Goal: Information Seeking & Learning: Learn about a topic

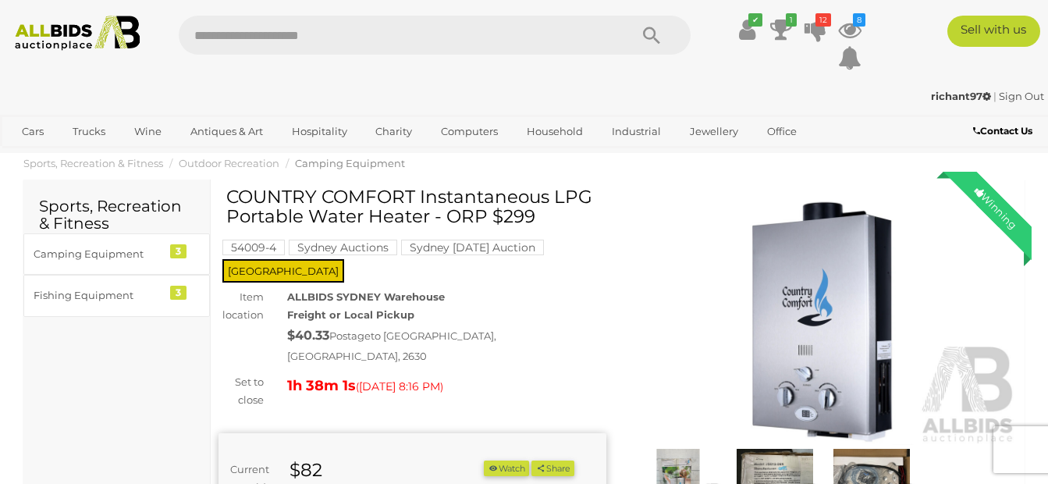
click at [660, 309] on img at bounding box center [824, 320] width 388 height 250
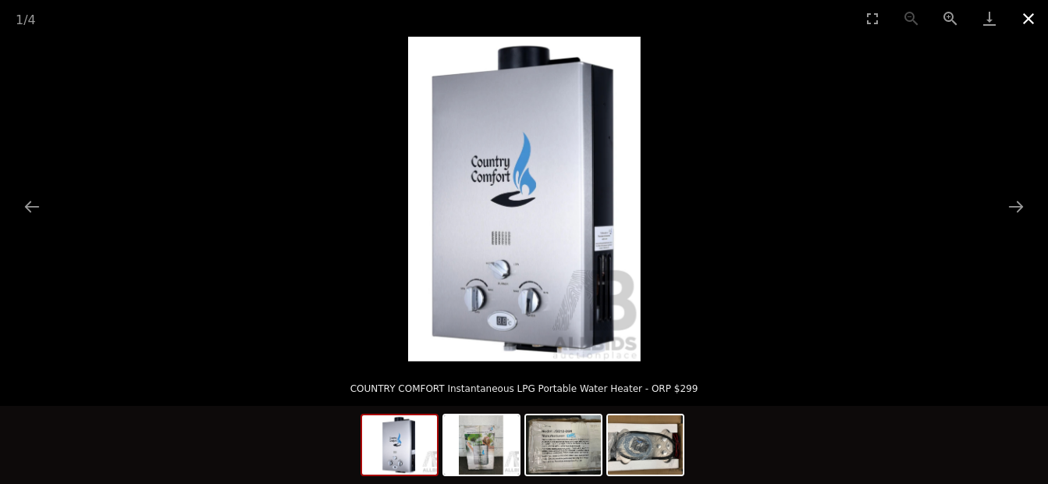
click at [1030, 21] on button "Close gallery" at bounding box center [1028, 18] width 39 height 37
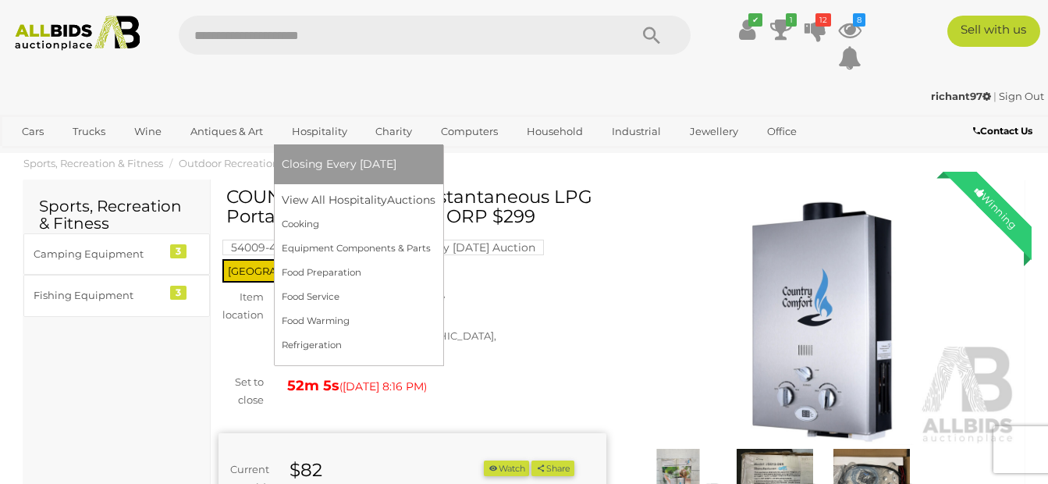
scroll to position [78, 0]
